Goal: Transaction & Acquisition: Purchase product/service

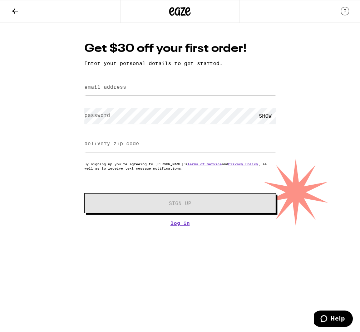
click at [164, 12] on div at bounding box center [180, 11] width 120 height 23
click at [182, 10] on icon at bounding box center [179, 11] width 21 height 13
click at [189, 10] on icon at bounding box center [187, 11] width 5 height 9
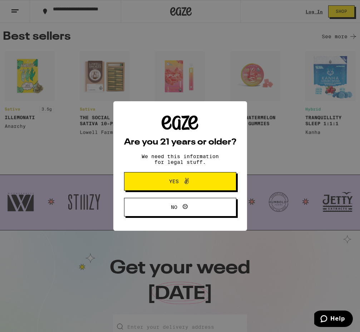
click at [186, 208] on icon at bounding box center [185, 206] width 9 height 9
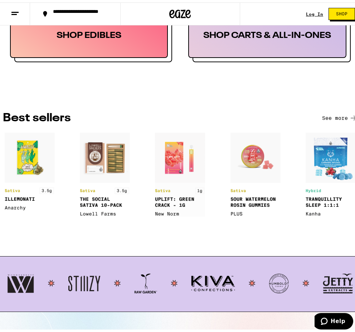
scroll to position [500, 0]
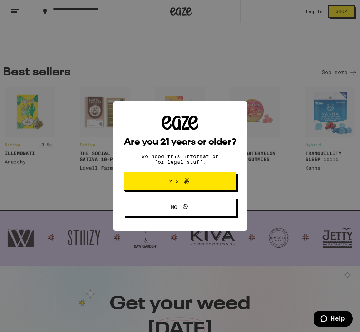
click at [203, 184] on span "Yes" at bounding box center [180, 181] width 54 height 9
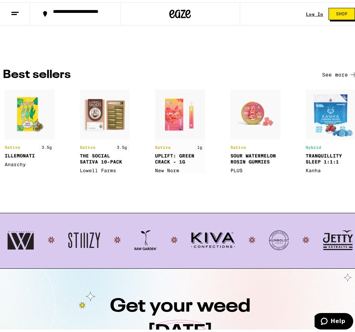
scroll to position [0, 0]
click at [94, 128] on img at bounding box center [105, 129] width 50 height 84
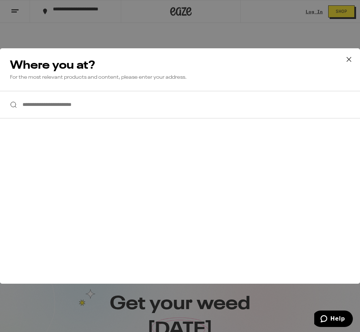
click at [114, 113] on input "**********" at bounding box center [180, 105] width 360 height 28
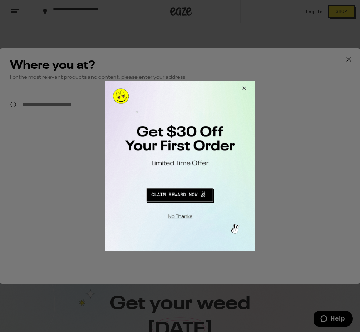
click at [350, 59] on div at bounding box center [180, 166] width 360 height 332
click at [244, 88] on button "Close Modal" at bounding box center [242, 89] width 19 height 17
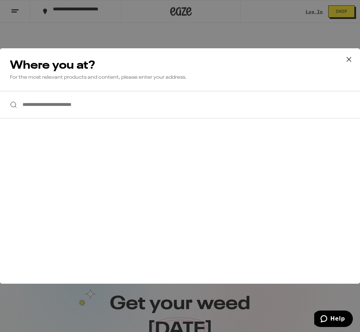
click at [351, 61] on icon at bounding box center [348, 59] width 11 height 11
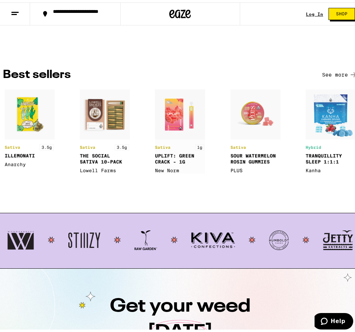
click at [345, 75] on button "See more" at bounding box center [340, 72] width 36 height 9
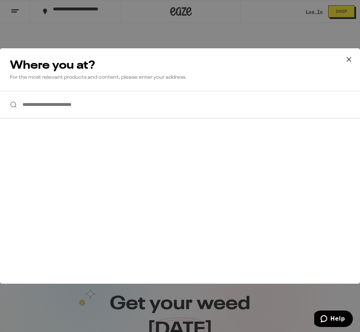
click at [347, 59] on icon at bounding box center [348, 59] width 11 height 11
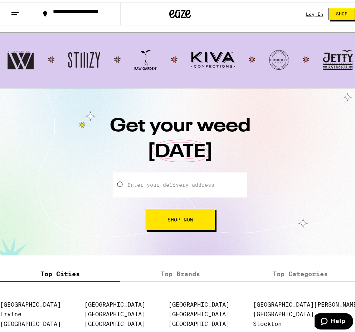
scroll to position [679, 0]
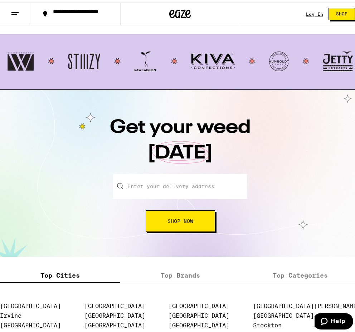
click at [19, 11] on button at bounding box center [15, 11] width 30 height 23
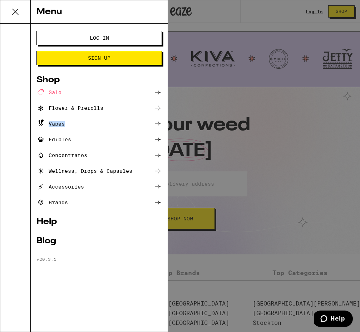
click at [67, 127] on ul "Sale Flower & Prerolls Vapes Edibles Concentrates Wellness, Drops & Capsules Ac…" at bounding box center [98, 147] width 125 height 119
click at [120, 124] on div "Vapes" at bounding box center [98, 123] width 125 height 9
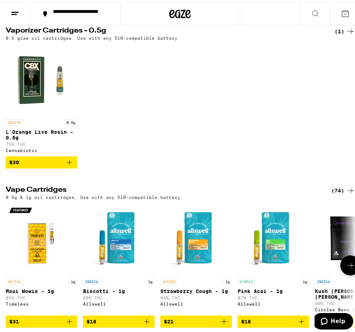
scroll to position [36, 0]
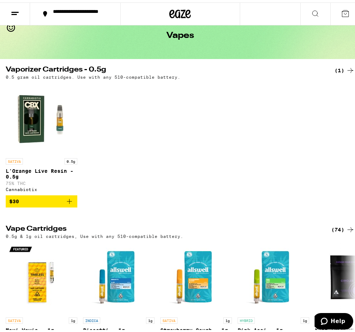
click at [20, 9] on button at bounding box center [15, 11] width 30 height 23
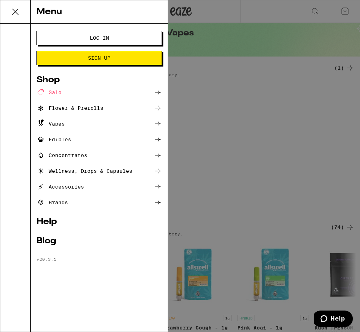
click at [59, 90] on div "Sale" at bounding box center [48, 92] width 25 height 9
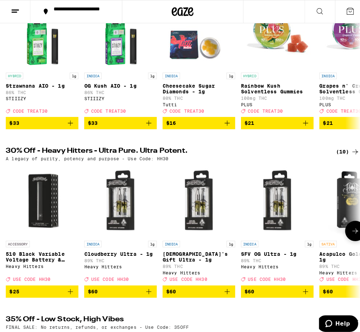
scroll to position [71, 0]
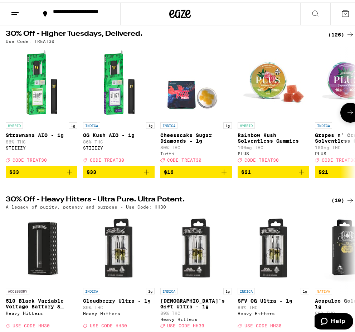
click at [127, 104] on img "Open page for OG Kush AIO - 1g from STIIIZY" at bounding box center [118, 80] width 71 height 71
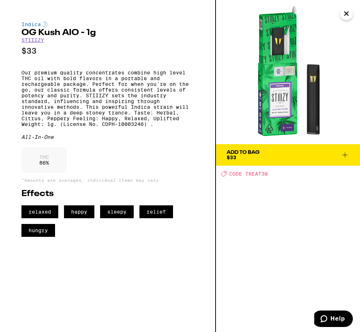
click at [302, 97] on img at bounding box center [288, 72] width 144 height 144
click at [277, 108] on img at bounding box center [288, 72] width 144 height 144
